Goal: Task Accomplishment & Management: Complete application form

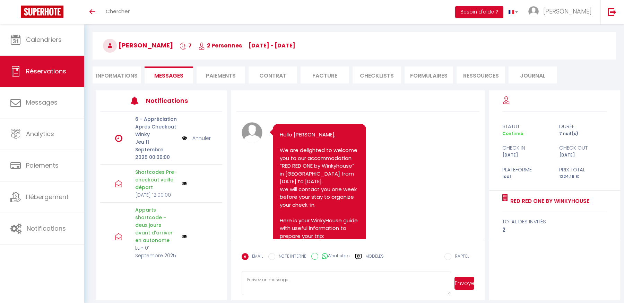
scroll to position [2263, 0]
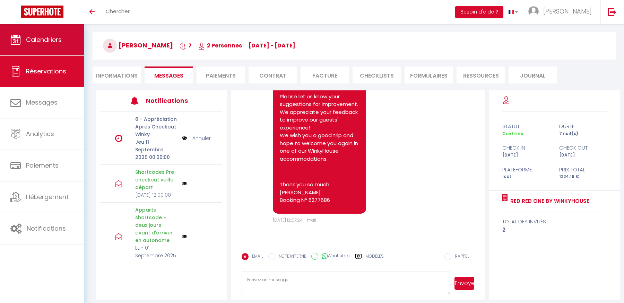
click at [41, 48] on link "Calendriers" at bounding box center [42, 39] width 84 height 31
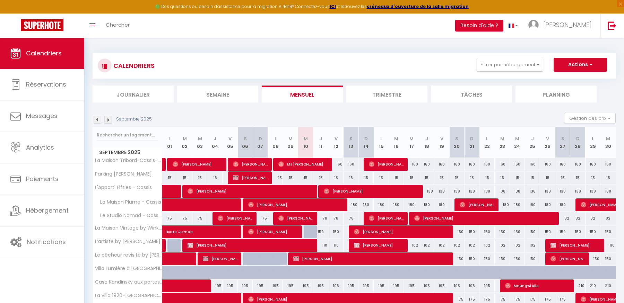
click at [106, 120] on img at bounding box center [108, 120] width 8 height 8
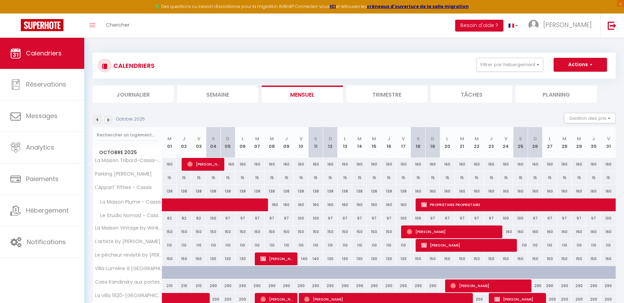
click at [106, 119] on img at bounding box center [108, 120] width 8 height 8
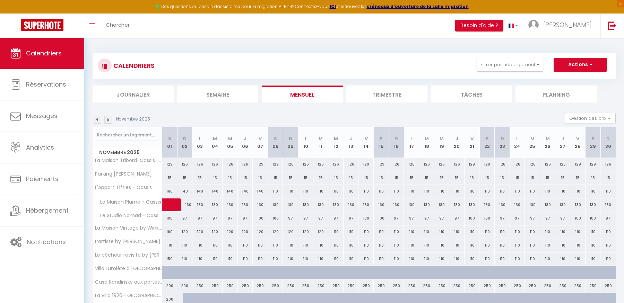
click at [107, 119] on img at bounding box center [108, 120] width 8 height 8
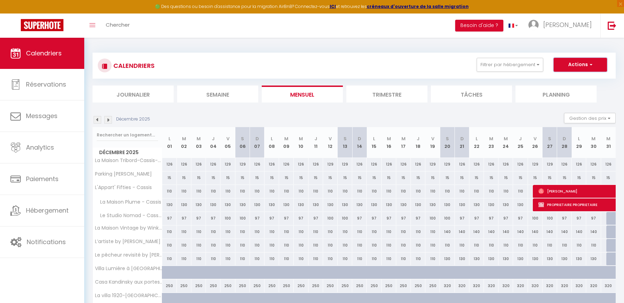
click at [577, 64] on button "Actions" at bounding box center [580, 65] width 53 height 14
click at [569, 81] on link "Nouvelle réservation" at bounding box center [573, 81] width 60 height 10
select select
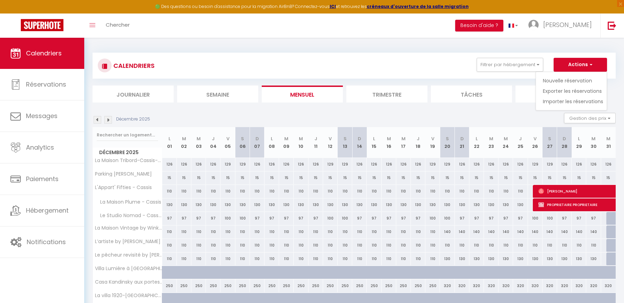
select select
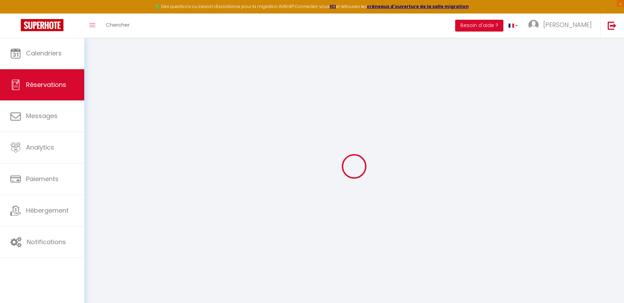
select select
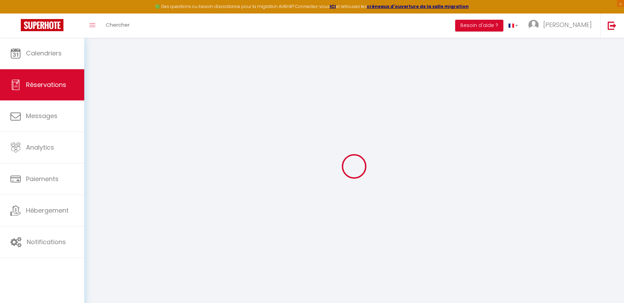
select select
checkbox input "false"
select select
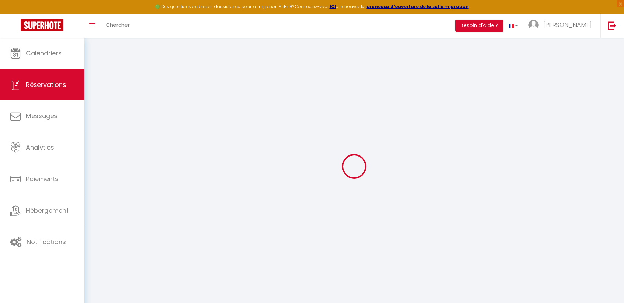
select select
checkbox input "false"
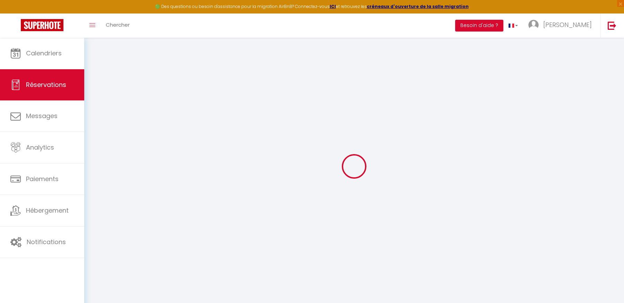
select select
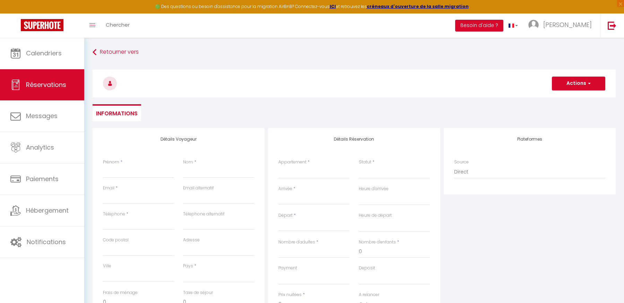
select select
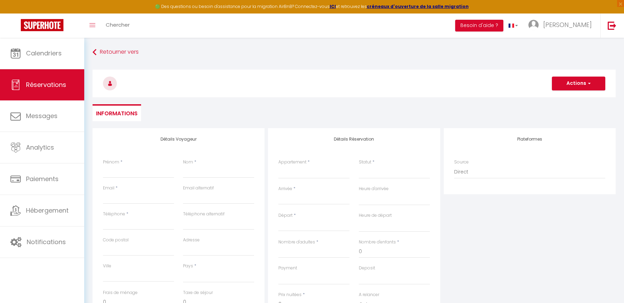
select select
checkbox input "false"
select select
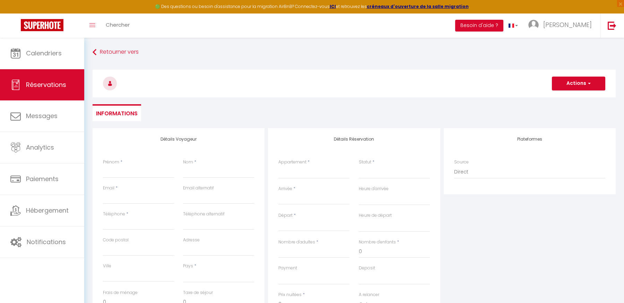
select select
checkbox input "false"
select select
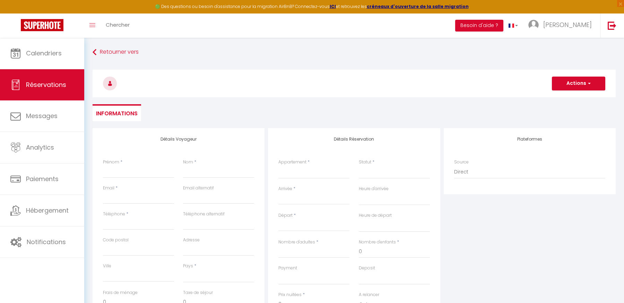
select select
click at [130, 174] on input "Prénom" at bounding box center [138, 172] width 71 height 12
type input "f"
select select
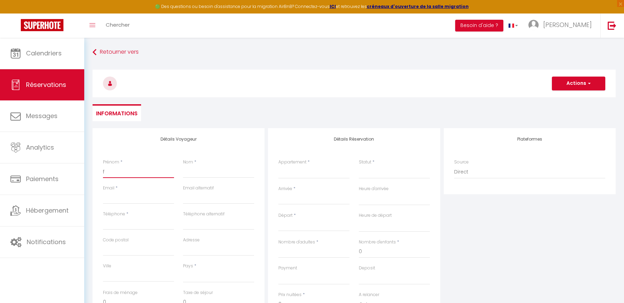
select select
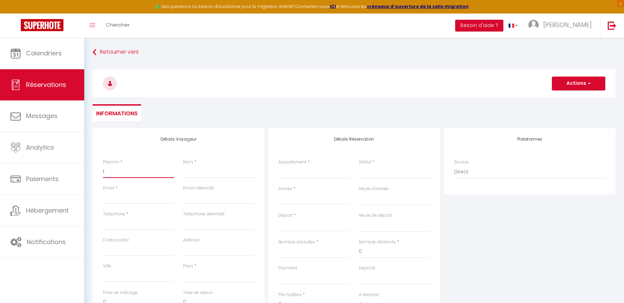
checkbox input "false"
type input "fa"
select select
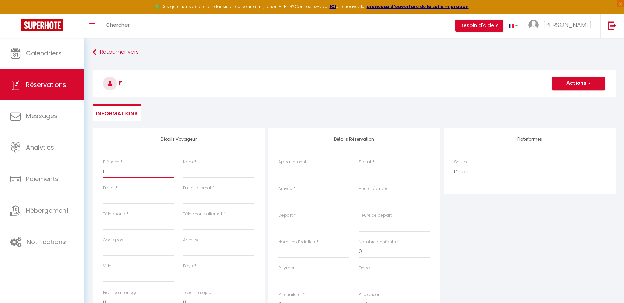
select select
checkbox input "false"
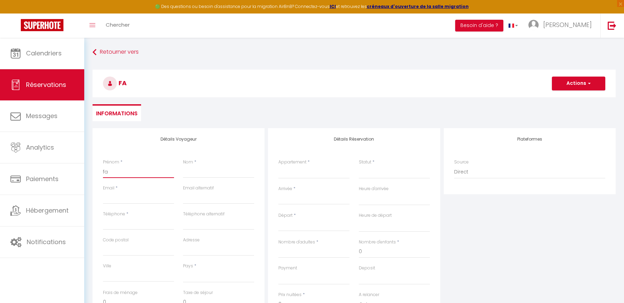
type input "fam"
select select
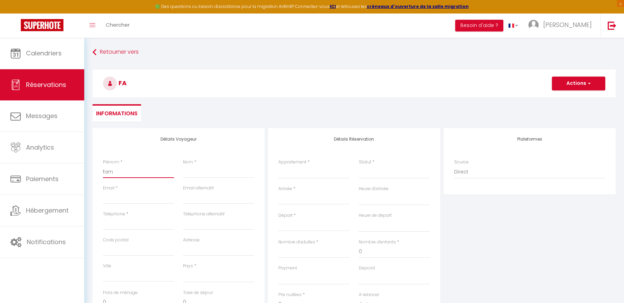
select select
checkbox input "false"
type input "fami"
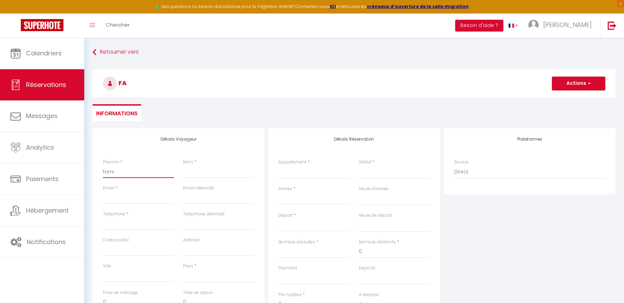
select select
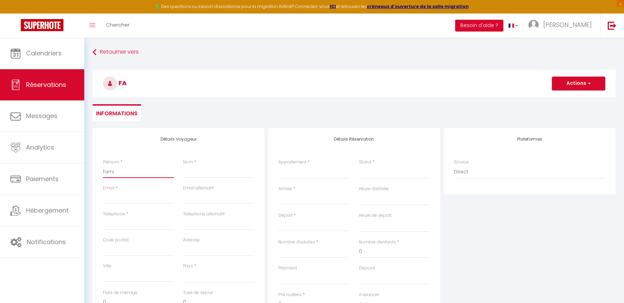
select select
checkbox input "false"
type input "famil"
select select
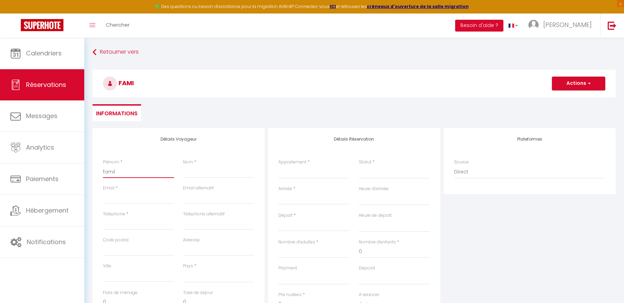
select select
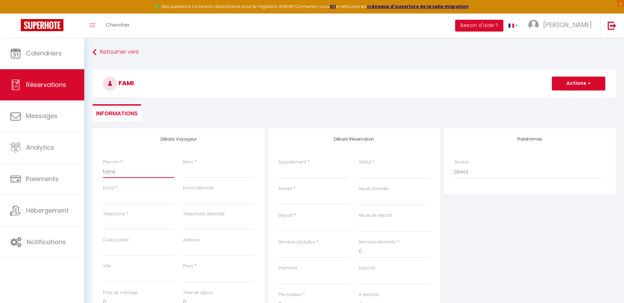
select select
checkbox input "false"
type input "famill"
select select
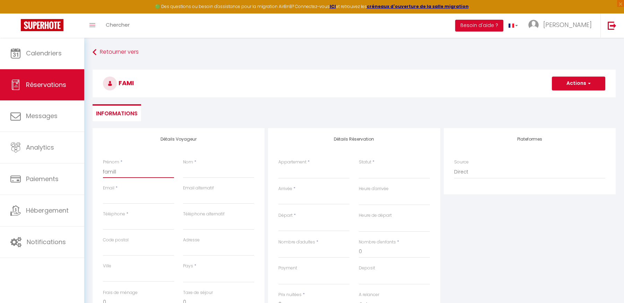
select select
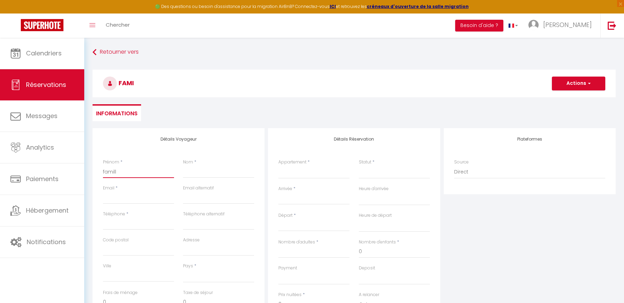
checkbox input "false"
type input "famille"
select select
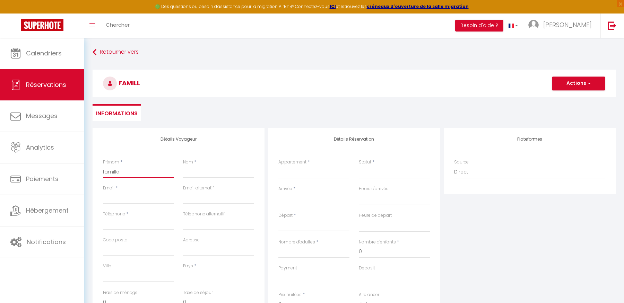
select select
checkbox input "false"
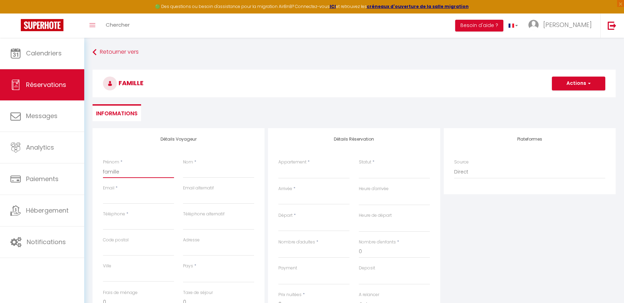
type input "famille"
click at [213, 173] on input "Nom" at bounding box center [218, 172] width 71 height 12
type input "p"
select select
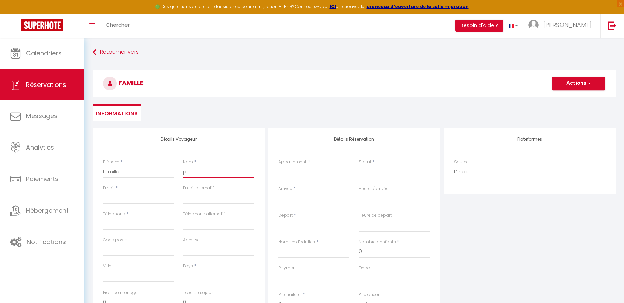
select select
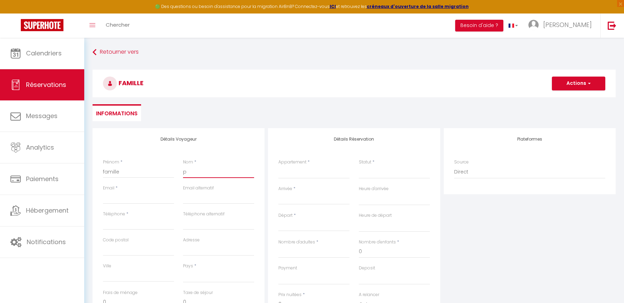
checkbox input "false"
type input "pr"
select select
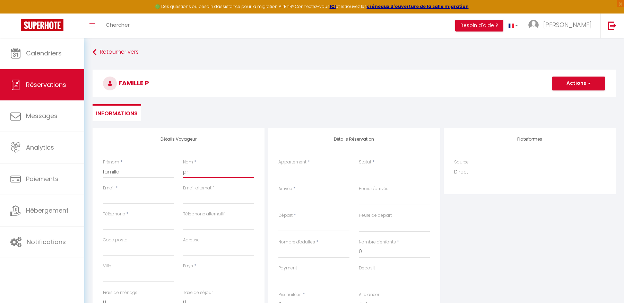
select select
checkbox input "false"
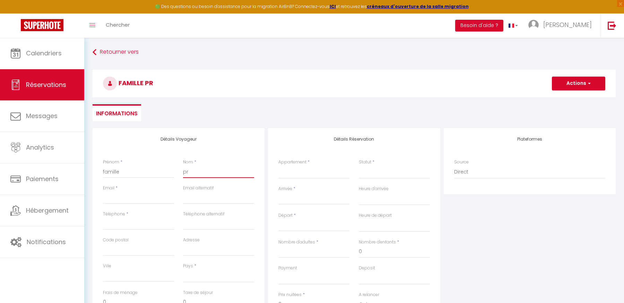
type input "pro"
select select
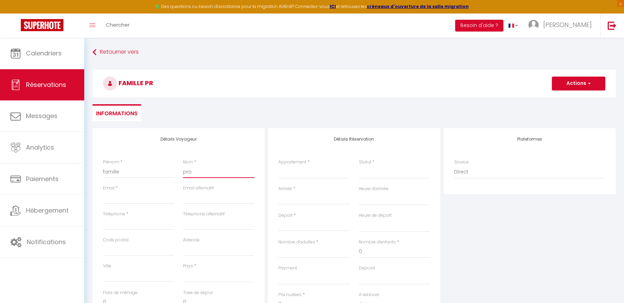
select select
checkbox input "false"
type input "prop"
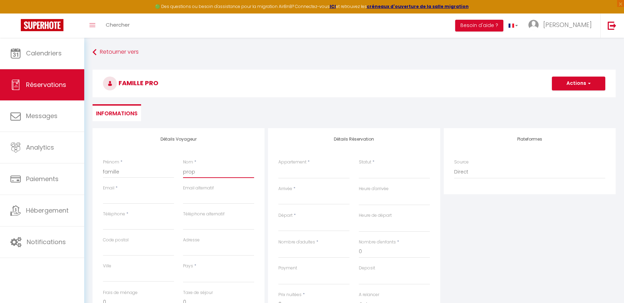
select select
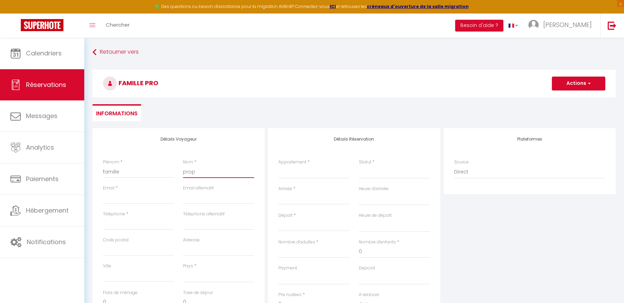
select select
checkbox input "false"
type input "propr"
select select
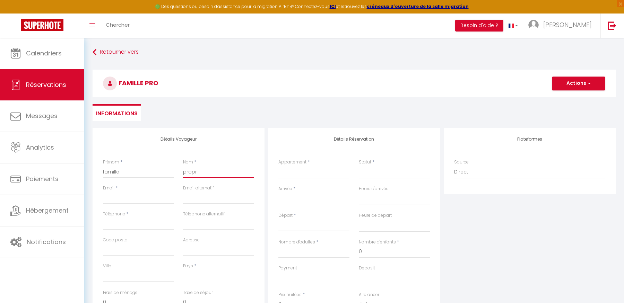
select select
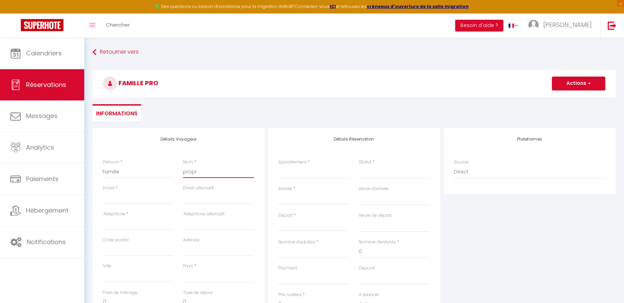
select select
checkbox input "false"
type input "propri"
select select
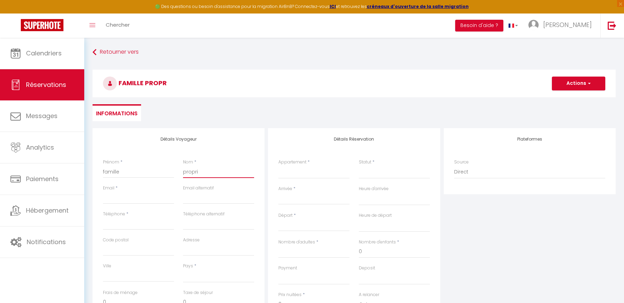
select select
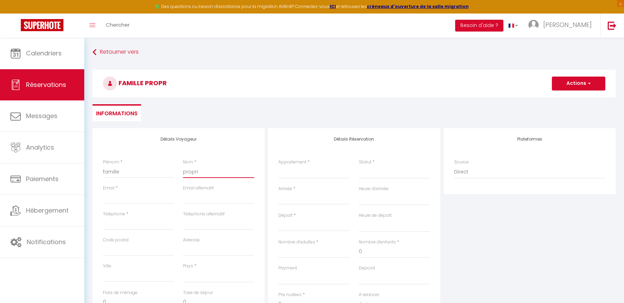
checkbox input "false"
type input "proprie"
select select
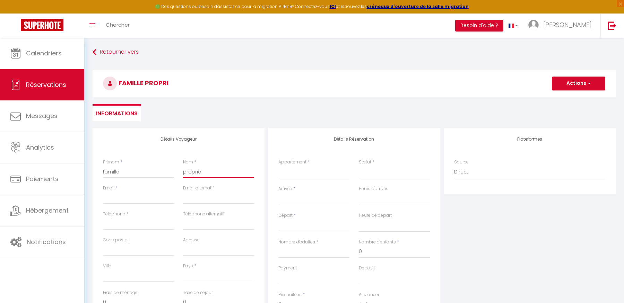
select select
checkbox input "false"
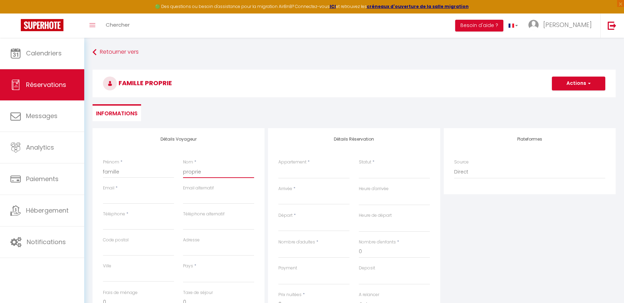
type input "propriet"
select select
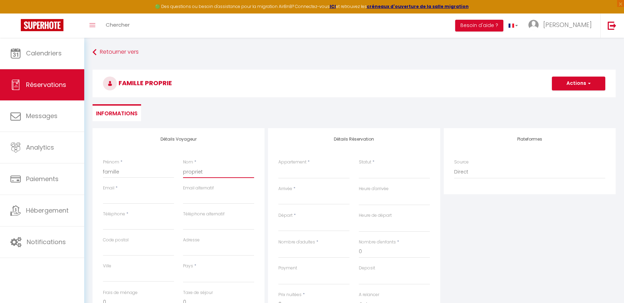
select select
checkbox input "false"
type input "proprieta"
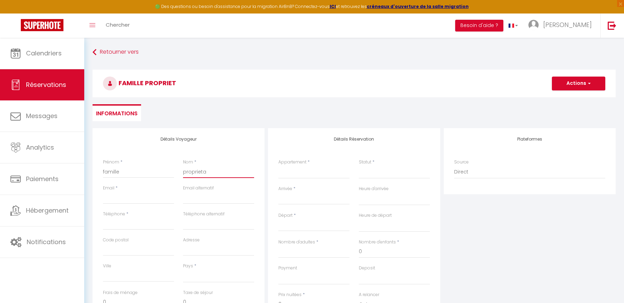
select select
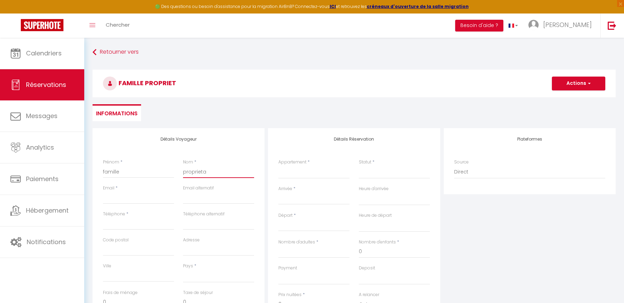
select select
checkbox input "false"
type input "proprietai"
select select
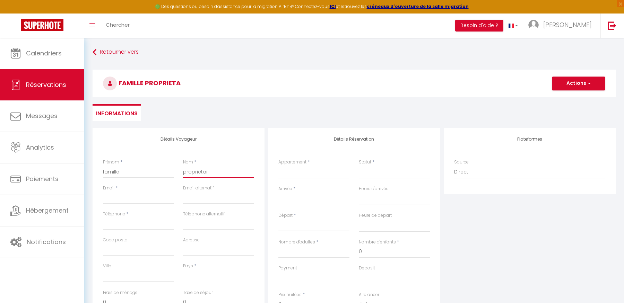
select select
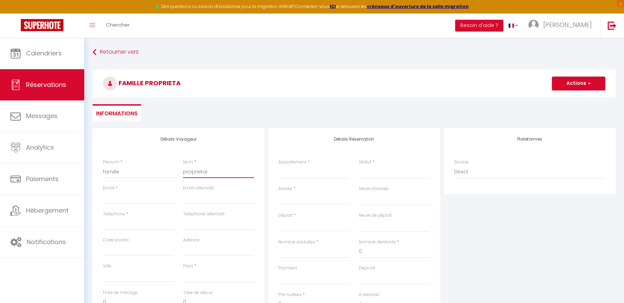
select select
checkbox input "false"
type input "proprietair"
select select
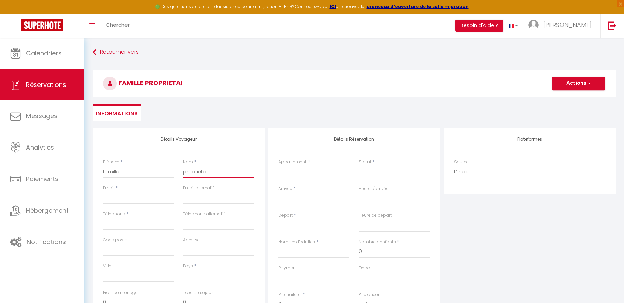
select select
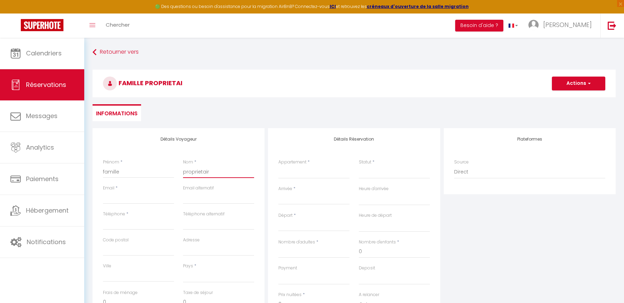
checkbox input "false"
type input "proprietaire"
click at [145, 203] on input "Email client" at bounding box center [138, 198] width 71 height 12
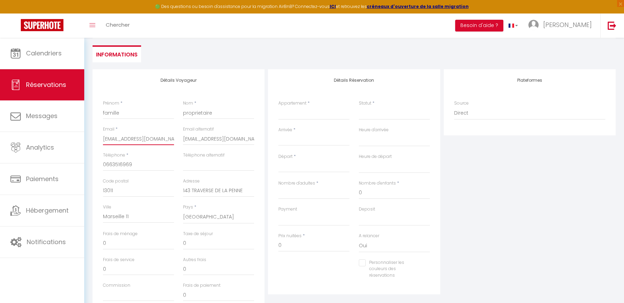
scroll to position [61, 0]
click at [310, 112] on select "La Maison Tribord-Cassis-Winkyhouse L'Appart' Fifties - Cassis La Maison Plume …" at bounding box center [313, 111] width 71 height 13
click at [278, 105] on select "La Maison Tribord-Cassis-Winkyhouse L'Appart' Fifties - Cassis La Maison Plume …" at bounding box center [313, 111] width 71 height 13
click at [373, 117] on select "Confirmé Non Confirmé [PERSON_NAME] par le voyageur No Show Request" at bounding box center [394, 111] width 71 height 13
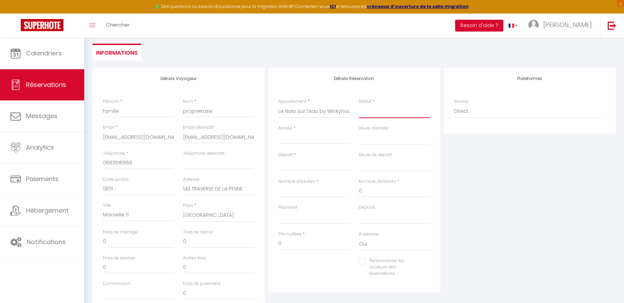
click at [375, 113] on select "Confirmé Non Confirmé [PERSON_NAME] par le voyageur No Show Request" at bounding box center [394, 111] width 71 height 13
click at [359, 105] on select "Confirmé Non Confirmé [PERSON_NAME] par le voyageur No Show Request" at bounding box center [394, 111] width 71 height 13
click at [299, 140] on input "Arrivée" at bounding box center [313, 138] width 71 height 9
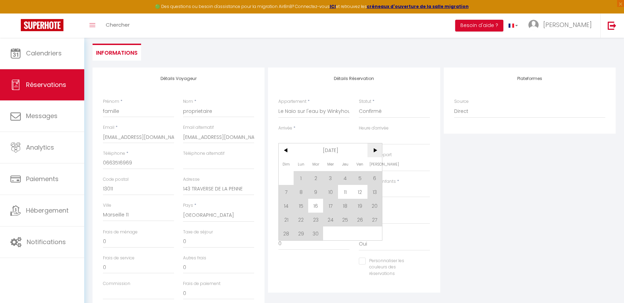
click at [375, 151] on span ">" at bounding box center [374, 151] width 15 height 14
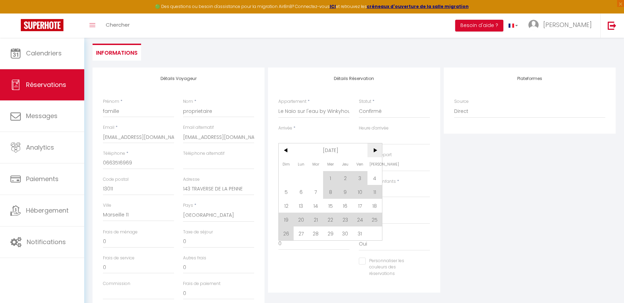
click at [375, 151] on span ">" at bounding box center [374, 151] width 15 height 14
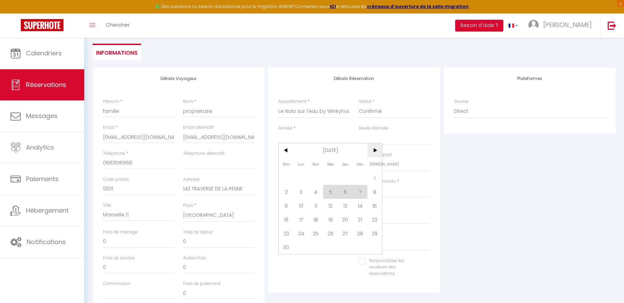
click at [375, 151] on span ">" at bounding box center [374, 151] width 15 height 14
click at [344, 191] on span "11" at bounding box center [345, 192] width 15 height 14
click at [313, 163] on input "Ven 12 Décembre 2025" at bounding box center [313, 165] width 71 height 9
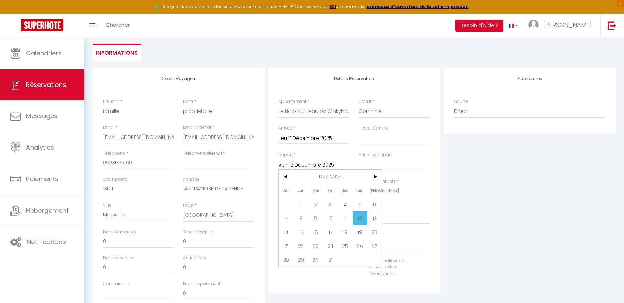
click at [297, 235] on span "15" at bounding box center [301, 232] width 15 height 14
click at [301, 234] on label "Prix nuitées" at bounding box center [289, 234] width 23 height 7
click at [301, 238] on input "0" at bounding box center [313, 244] width 71 height 12
click at [297, 191] on input "Nombre d'adultes" at bounding box center [313, 191] width 71 height 12
click at [298, 217] on select "OK KO" at bounding box center [313, 217] width 71 height 13
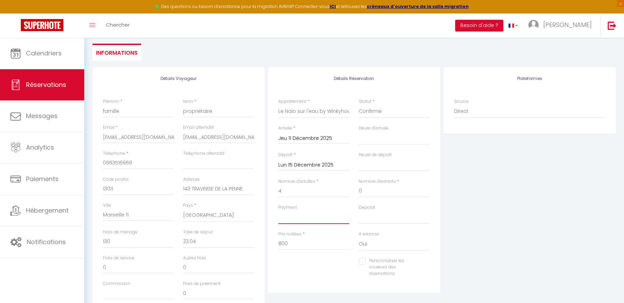
click at [298, 217] on select "OK KO" at bounding box center [313, 217] width 71 height 13
click at [278, 211] on select "OK KO" at bounding box center [313, 217] width 71 height 13
drag, startPoint x: 293, startPoint y: 248, endPoint x: 274, endPoint y: 247, distance: 18.4
click at [274, 247] on div "Prix nuitées * 800" at bounding box center [314, 244] width 80 height 27
click at [281, 260] on div "Personnaliser les couleurs des réservations #D7092E" at bounding box center [354, 271] width 161 height 27
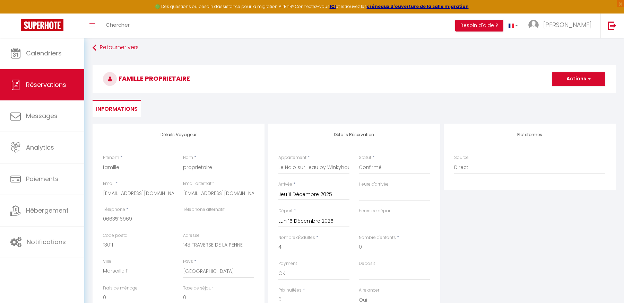
scroll to position [0, 0]
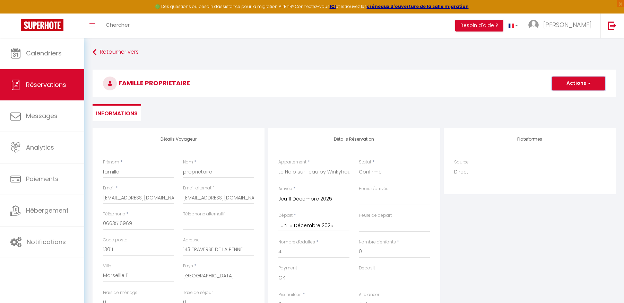
click at [573, 83] on button "Actions" at bounding box center [578, 84] width 53 height 14
click at [564, 99] on link "Enregistrer" at bounding box center [571, 98] width 55 height 9
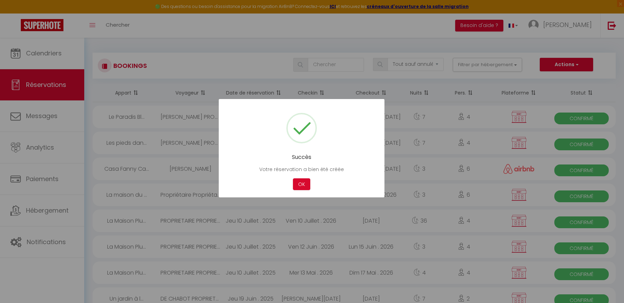
drag, startPoint x: 300, startPoint y: 185, endPoint x: 280, endPoint y: 161, distance: 31.8
click at [300, 185] on button "OK" at bounding box center [301, 185] width 17 height 12
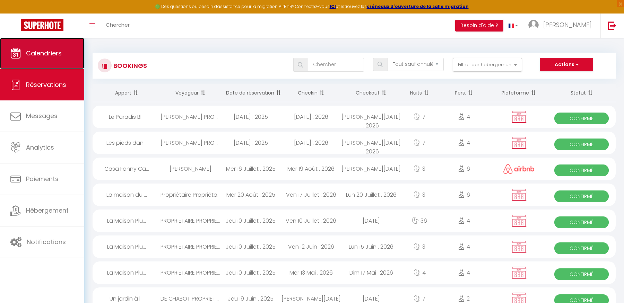
click at [52, 63] on link "Calendriers" at bounding box center [42, 53] width 84 height 31
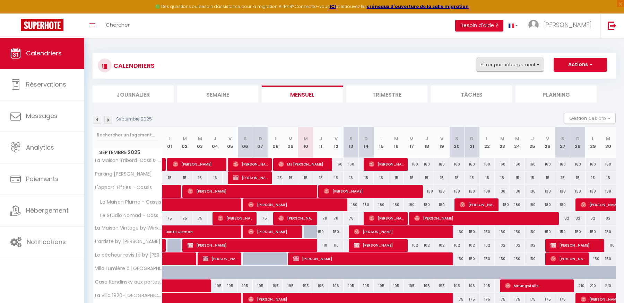
click at [488, 67] on button "Filtrer par hébergement" at bounding box center [510, 65] width 67 height 14
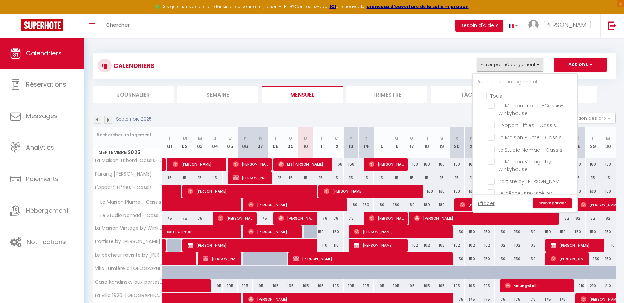
click at [488, 82] on input "text" at bounding box center [525, 82] width 104 height 12
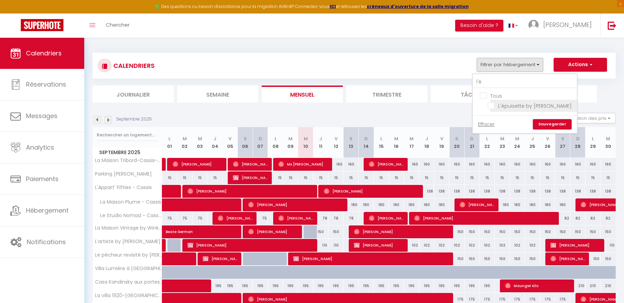
click at [495, 106] on input "L'épuisette by [PERSON_NAME]" at bounding box center [531, 105] width 87 height 7
click at [554, 125] on link "Sauvegarder" at bounding box center [552, 124] width 39 height 10
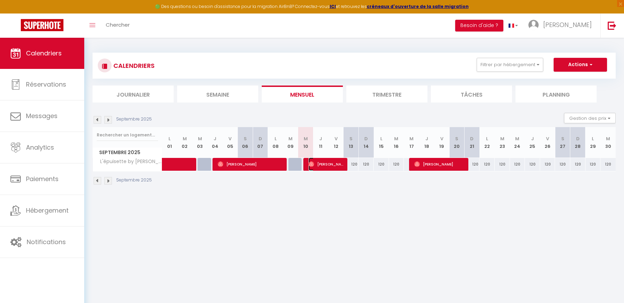
click at [314, 164] on span "[PERSON_NAME]" at bounding box center [327, 164] width 36 height 13
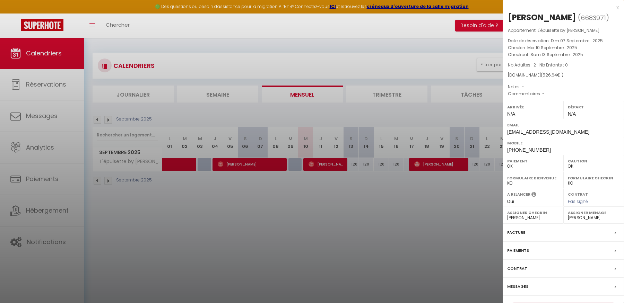
click at [522, 253] on label "Paiements" at bounding box center [518, 250] width 22 height 7
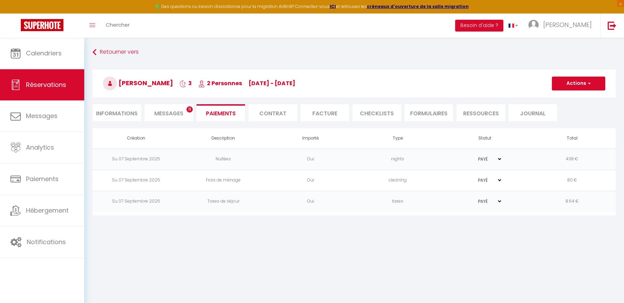
click at [161, 114] on span "Messages" at bounding box center [168, 114] width 29 height 8
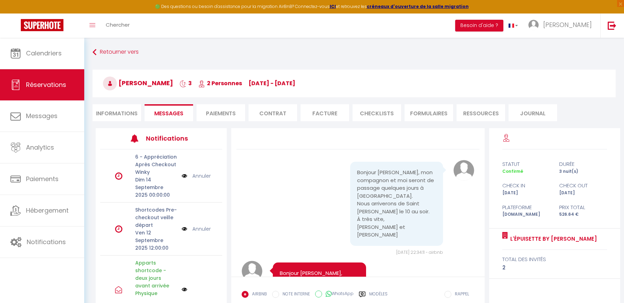
click at [371, 294] on label "Modèles" at bounding box center [378, 297] width 18 height 12
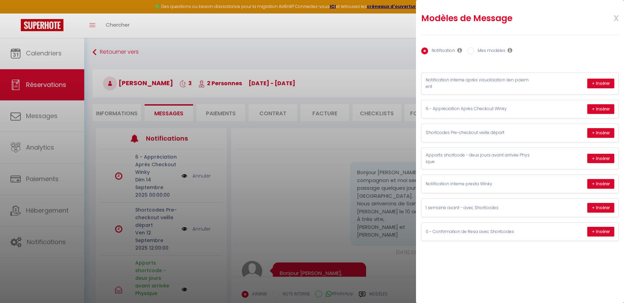
click at [487, 51] on label "Mes modèles" at bounding box center [489, 51] width 31 height 8
click at [474, 51] on input "Mes modèles" at bounding box center [470, 50] width 7 height 7
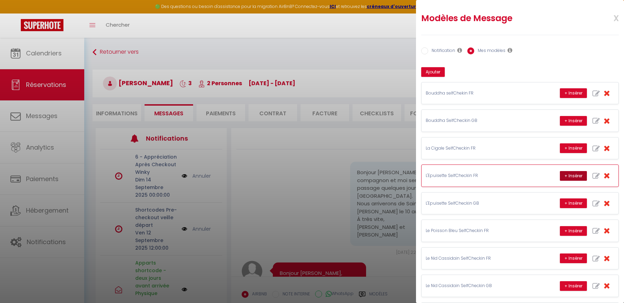
click at [577, 176] on button "+ Insérer" at bounding box center [573, 176] width 27 height 10
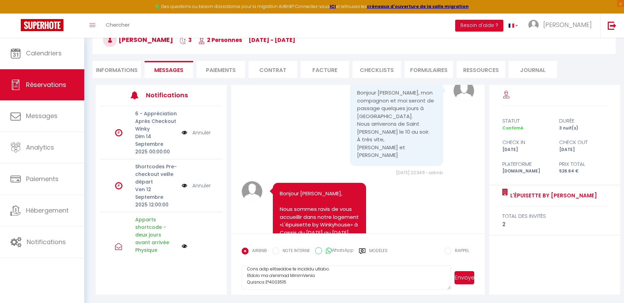
scroll to position [150, 0]
click at [462, 279] on button "Envoyer" at bounding box center [464, 277] width 20 height 13
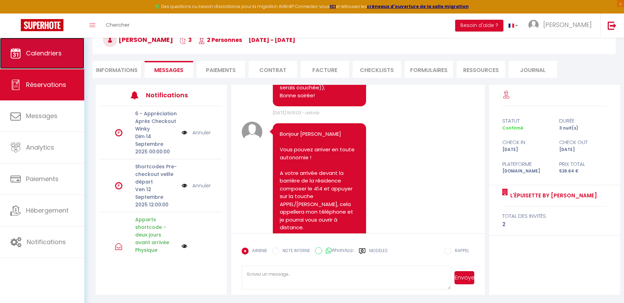
click at [67, 54] on link "Calendriers" at bounding box center [42, 53] width 84 height 31
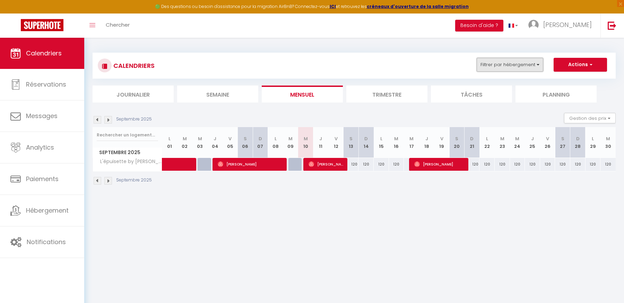
click at [503, 64] on button "Filtrer par hébergement" at bounding box center [510, 65] width 67 height 14
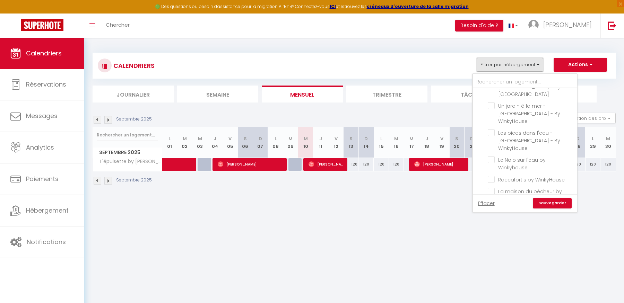
scroll to position [270, 0]
drag, startPoint x: 493, startPoint y: 116, endPoint x: 533, endPoint y: 152, distance: 53.8
click at [494, 152] on input "Le Naio sur l'eau by Winkyhouse" at bounding box center [531, 155] width 87 height 7
click at [550, 201] on link "Sauvegarder" at bounding box center [552, 203] width 39 height 10
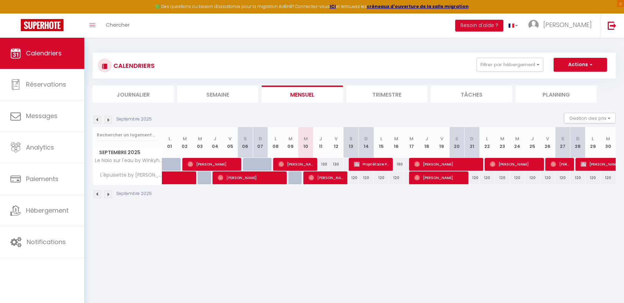
click at [107, 122] on img at bounding box center [108, 120] width 8 height 8
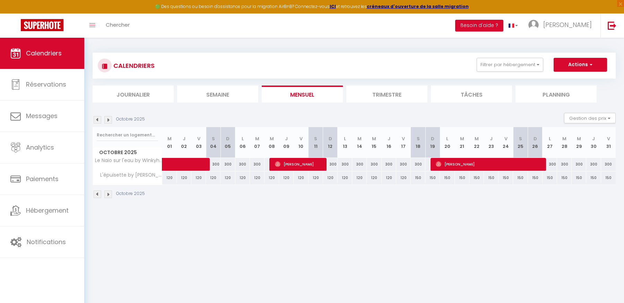
click at [108, 122] on img at bounding box center [108, 120] width 8 height 8
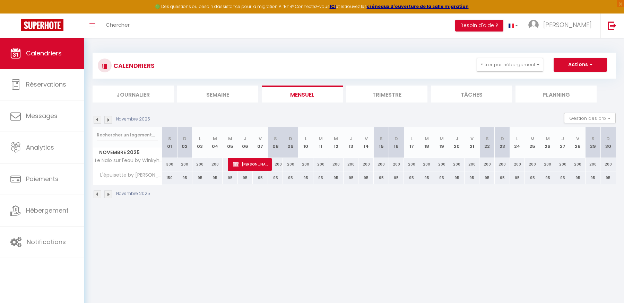
click at [108, 122] on img at bounding box center [108, 120] width 8 height 8
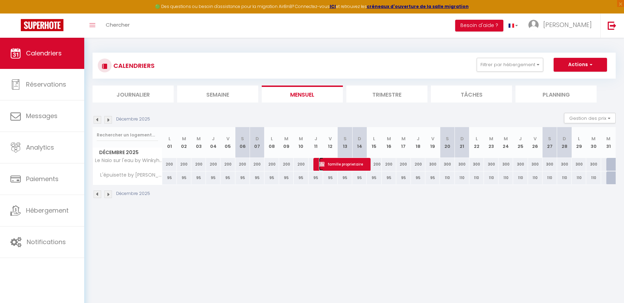
click at [331, 163] on span "famille proprietaire" at bounding box center [343, 164] width 49 height 13
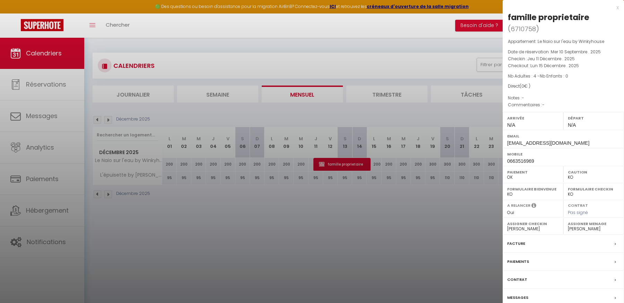
drag, startPoint x: 549, startPoint y: 247, endPoint x: 539, endPoint y: 242, distance: 11.3
click at [549, 248] on div "Facture" at bounding box center [563, 244] width 121 height 18
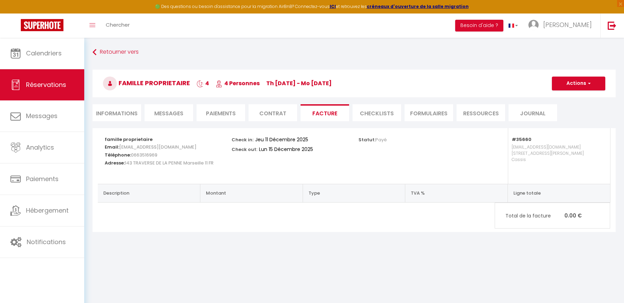
drag, startPoint x: 118, startPoint y: 109, endPoint x: 159, endPoint y: 121, distance: 42.8
click at [118, 109] on li "Informations" at bounding box center [117, 112] width 49 height 17
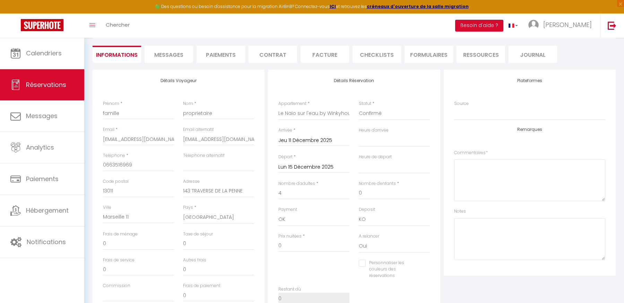
scroll to position [59, 0]
click at [482, 235] on textarea at bounding box center [529, 239] width 151 height 42
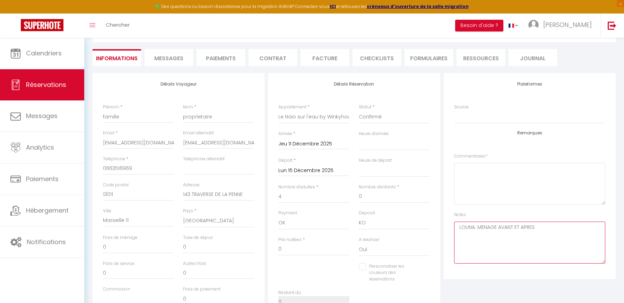
scroll to position [0, 0]
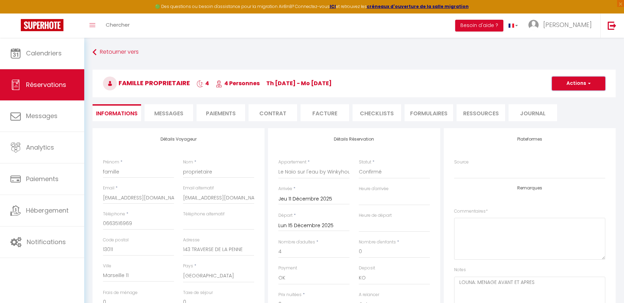
click at [567, 83] on button "Actions" at bounding box center [578, 84] width 53 height 14
click at [563, 98] on link "Enregistrer" at bounding box center [571, 98] width 55 height 9
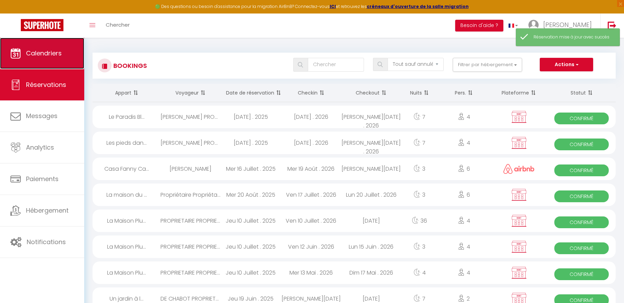
click at [48, 53] on span "Calendriers" at bounding box center [44, 53] width 36 height 9
